Goal: Find specific page/section: Find specific page/section

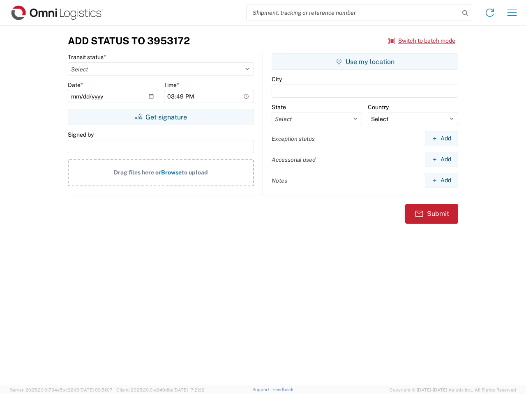
click at [353, 13] on input "search" at bounding box center [352, 13] width 213 height 16
click at [465, 13] on icon at bounding box center [464, 12] width 11 height 11
click at [490, 13] on icon at bounding box center [489, 12] width 13 height 13
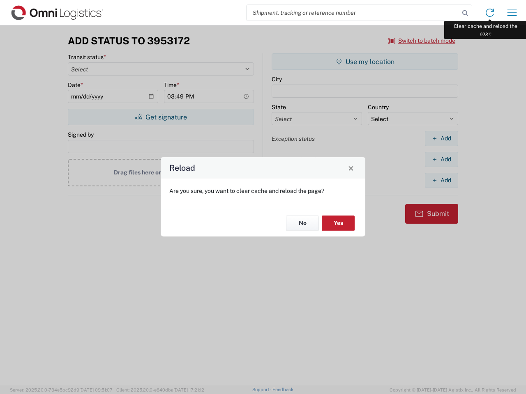
click at [512, 13] on div "Reload Are you sure, you want to clear cache and reload the page? No Yes" at bounding box center [263, 197] width 526 height 394
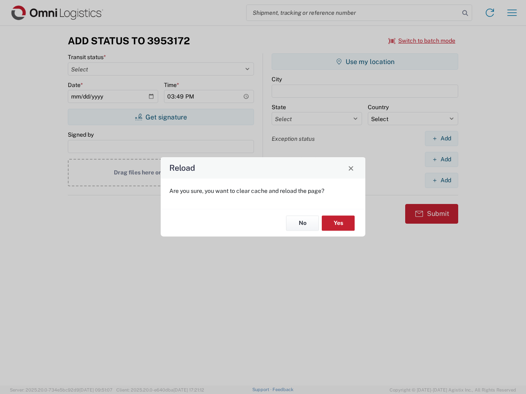
click at [422, 41] on div "Reload Are you sure, you want to clear cache and reload the page? No Yes" at bounding box center [263, 197] width 526 height 394
click at [161, 117] on div "Reload Are you sure, you want to clear cache and reload the page? No Yes" at bounding box center [263, 197] width 526 height 394
click at [365, 62] on div "Reload Are you sure, you want to clear cache and reload the page? No Yes" at bounding box center [263, 197] width 526 height 394
click at [441, 138] on div "Reload Are you sure, you want to clear cache and reload the page? No Yes" at bounding box center [263, 197] width 526 height 394
click at [441, 159] on div "Reload Are you sure, you want to clear cache and reload the page? No Yes" at bounding box center [263, 197] width 526 height 394
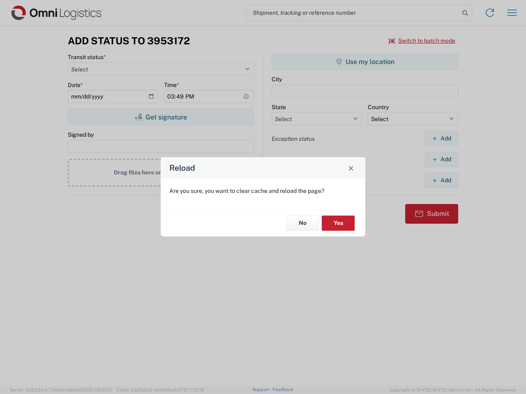
click at [441, 180] on div "Reload Are you sure, you want to clear cache and reload the page? No Yes" at bounding box center [263, 197] width 526 height 394
